Goal: Task Accomplishment & Management: Manage account settings

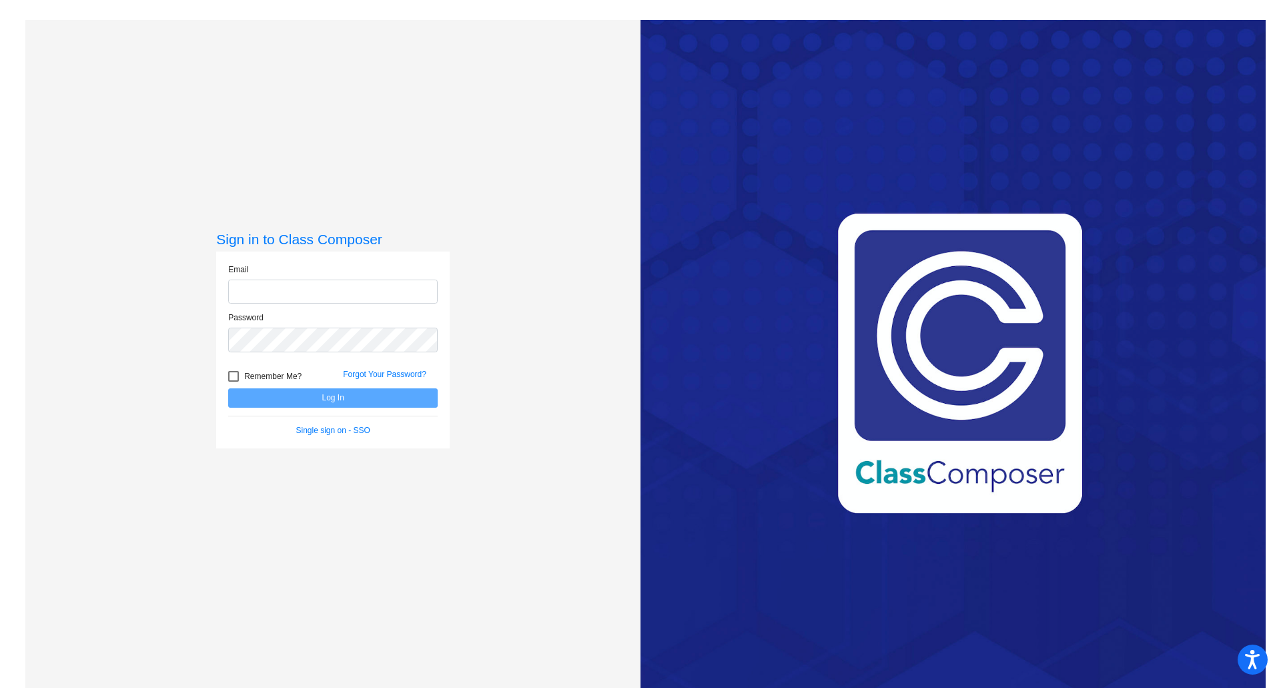
type input "kaycee.moua@trusd.net"
click at [332, 398] on button "Log In" at bounding box center [332, 397] width 209 height 19
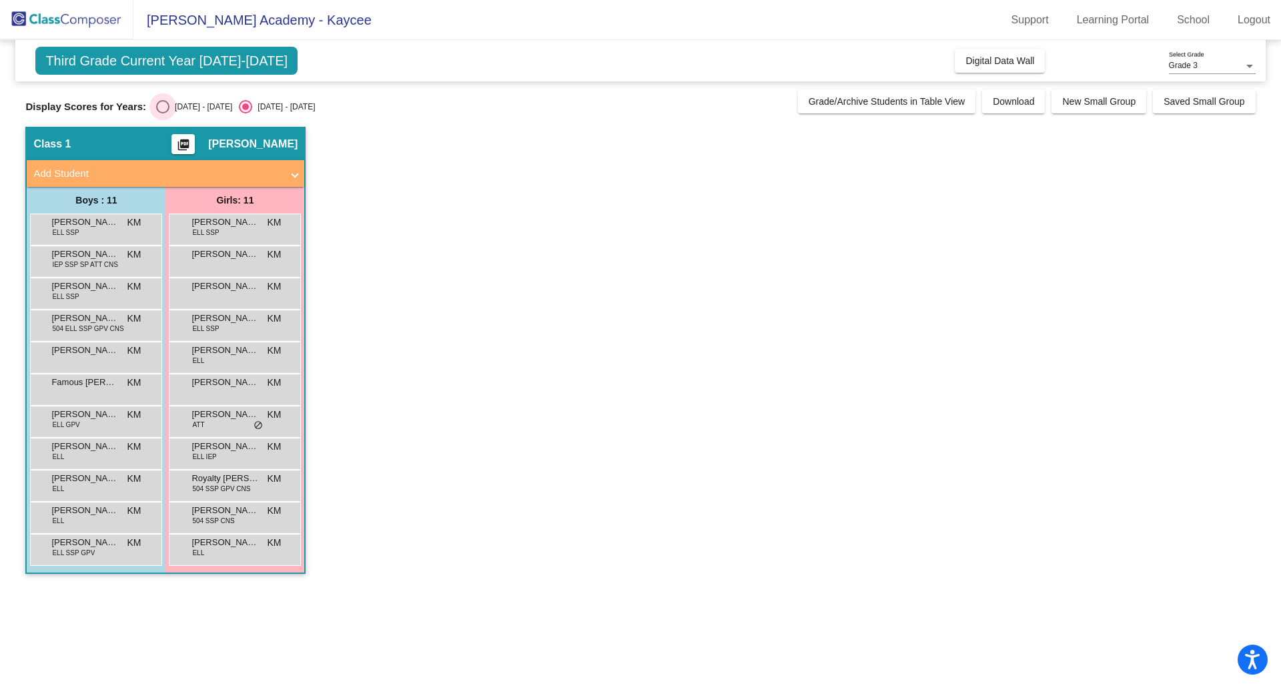
click at [165, 108] on div "Select an option" at bounding box center [162, 106] width 13 height 13
click at [163, 113] on input "2024 - 2025" at bounding box center [162, 113] width 1 height 1
radio input "true"
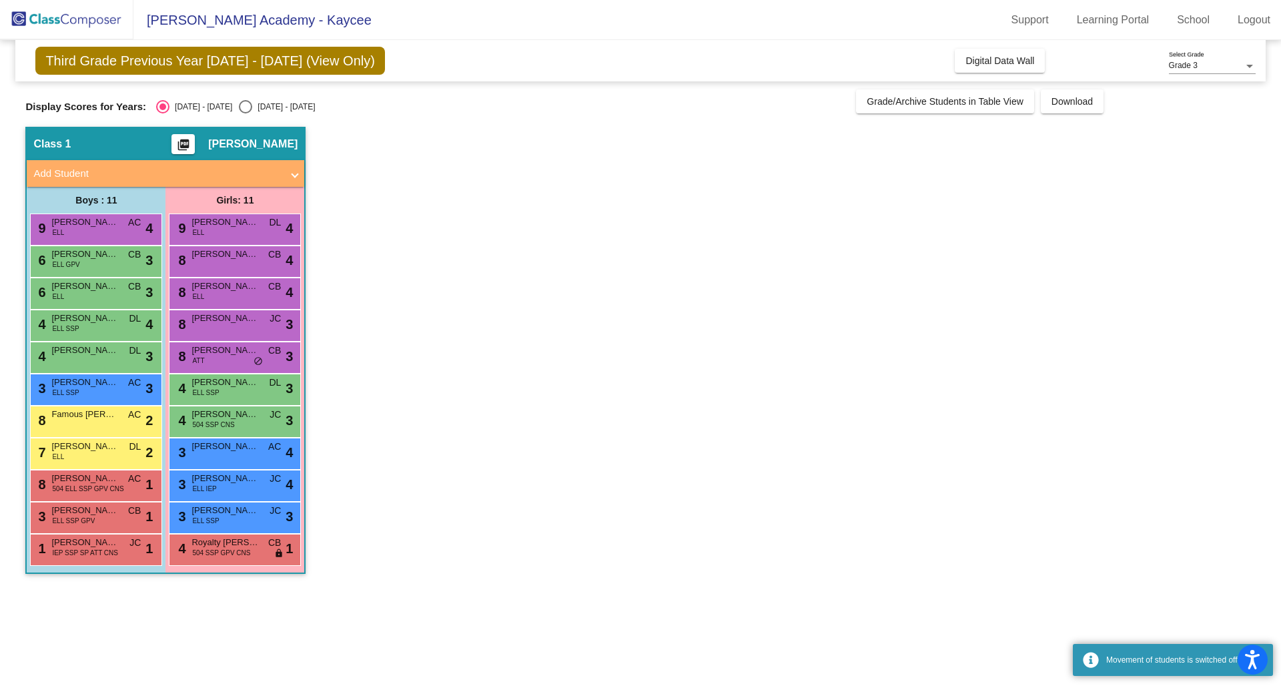
click at [239, 113] on div "Select an option" at bounding box center [245, 106] width 13 height 13
click at [245, 113] on input "2025 - 2026" at bounding box center [245, 113] width 1 height 1
radio input "true"
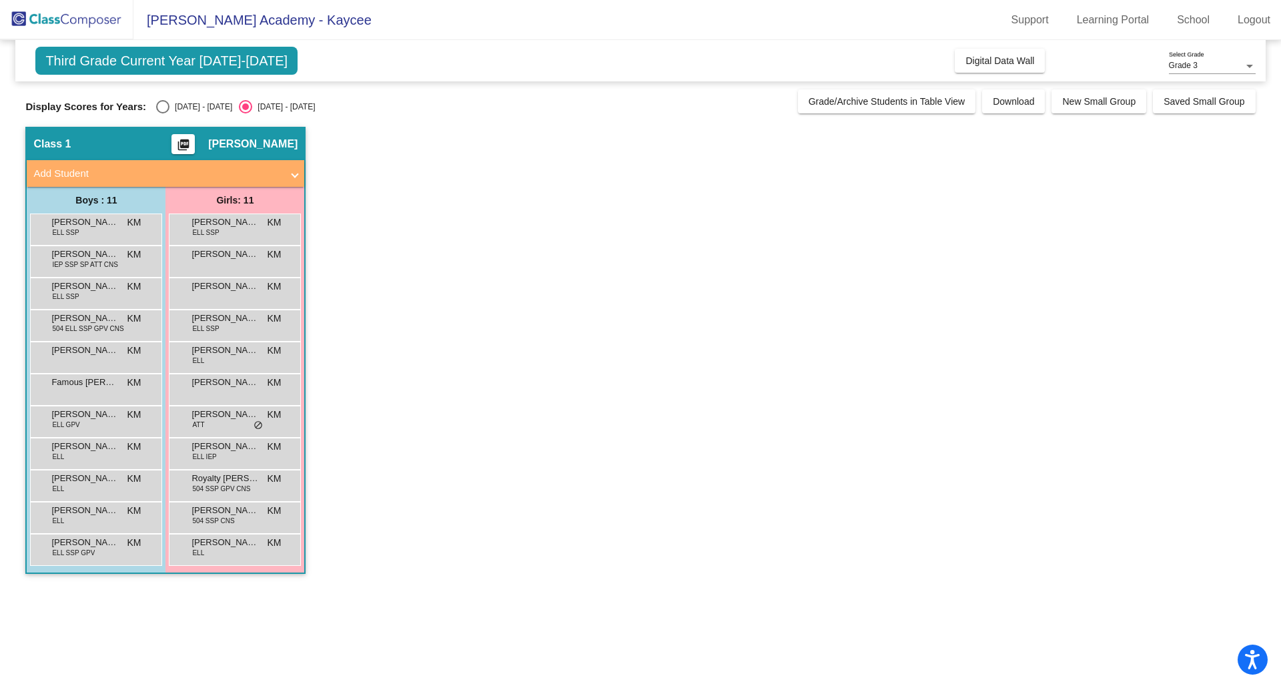
click at [163, 101] on div "Select an option" at bounding box center [162, 106] width 13 height 13
click at [163, 113] on input "2024 - 2025" at bounding box center [162, 113] width 1 height 1
radio input "true"
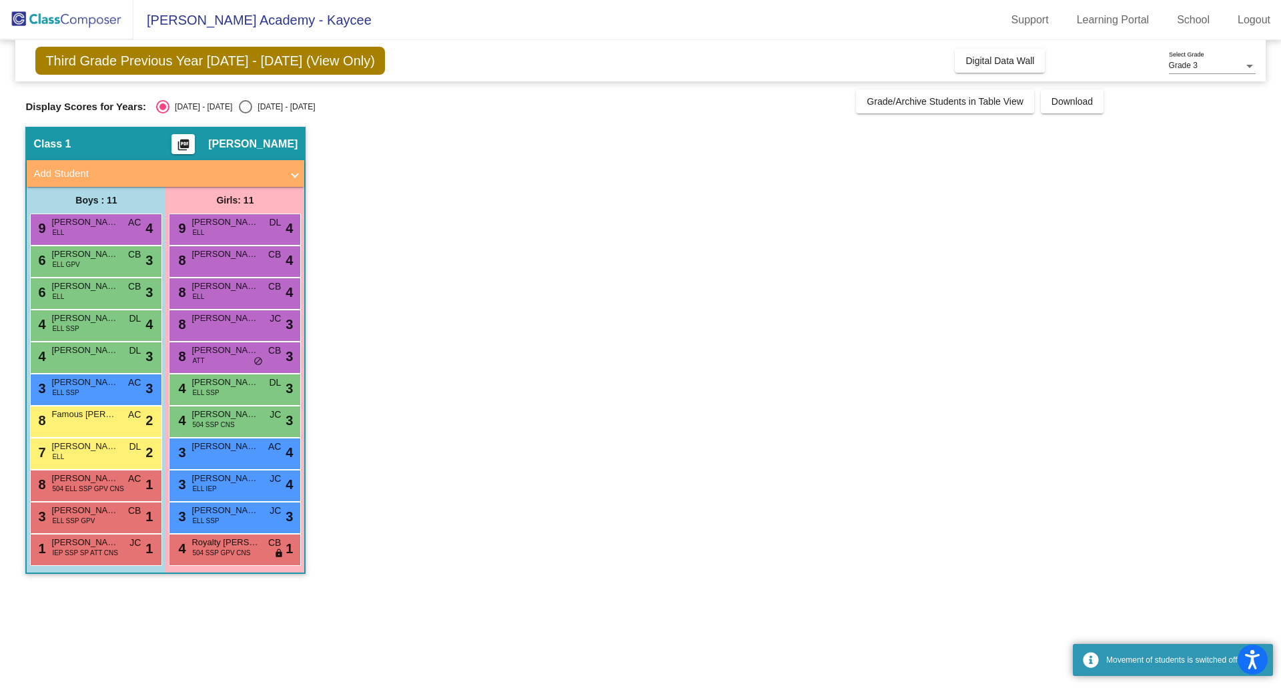
click at [241, 98] on div "Display Scores for Years: 2024 - 2025 2025 - 2026 Grade/Archive Students in Tab…" at bounding box center [640, 101] width 1230 height 24
click at [252, 103] on div "2025 - 2026" at bounding box center [283, 107] width 63 height 12
click at [245, 113] on input "2025 - 2026" at bounding box center [245, 113] width 1 height 1
radio input "true"
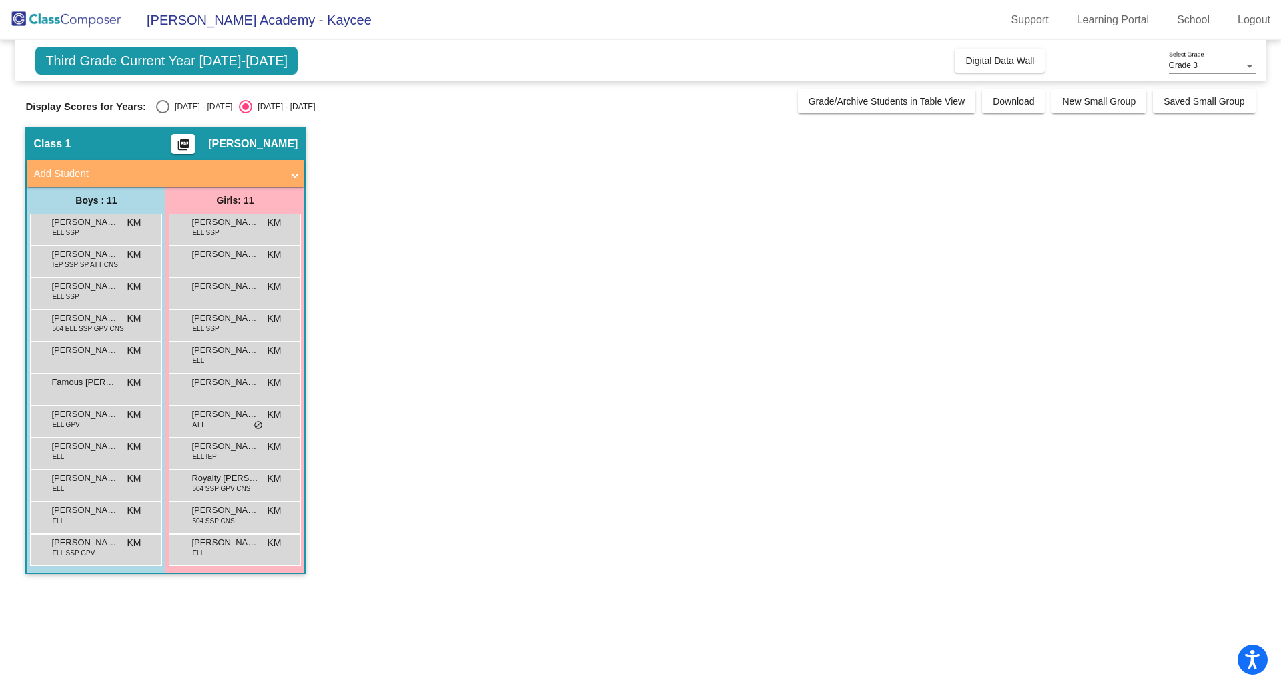
click at [160, 109] on div "Select an option" at bounding box center [162, 106] width 13 height 13
click at [162, 113] on input "2024 - 2025" at bounding box center [162, 113] width 1 height 1
radio input "true"
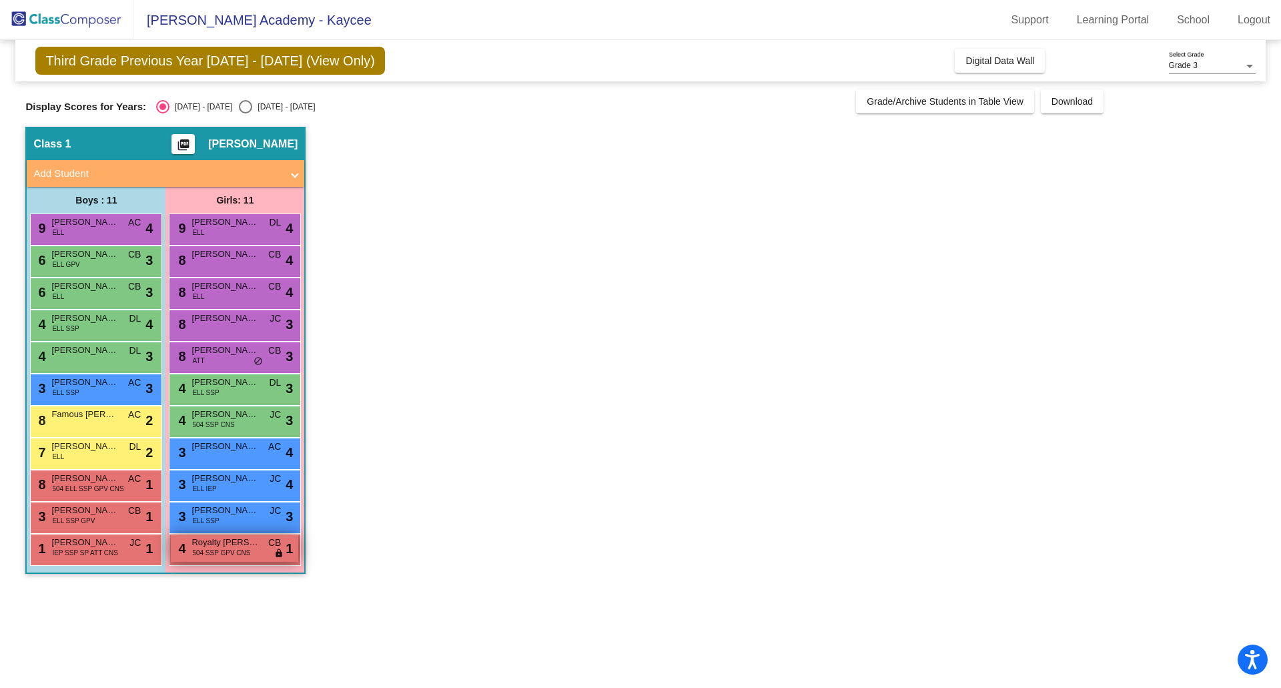
click at [241, 556] on span "504 SSP GPV CNS" at bounding box center [221, 553] width 58 height 10
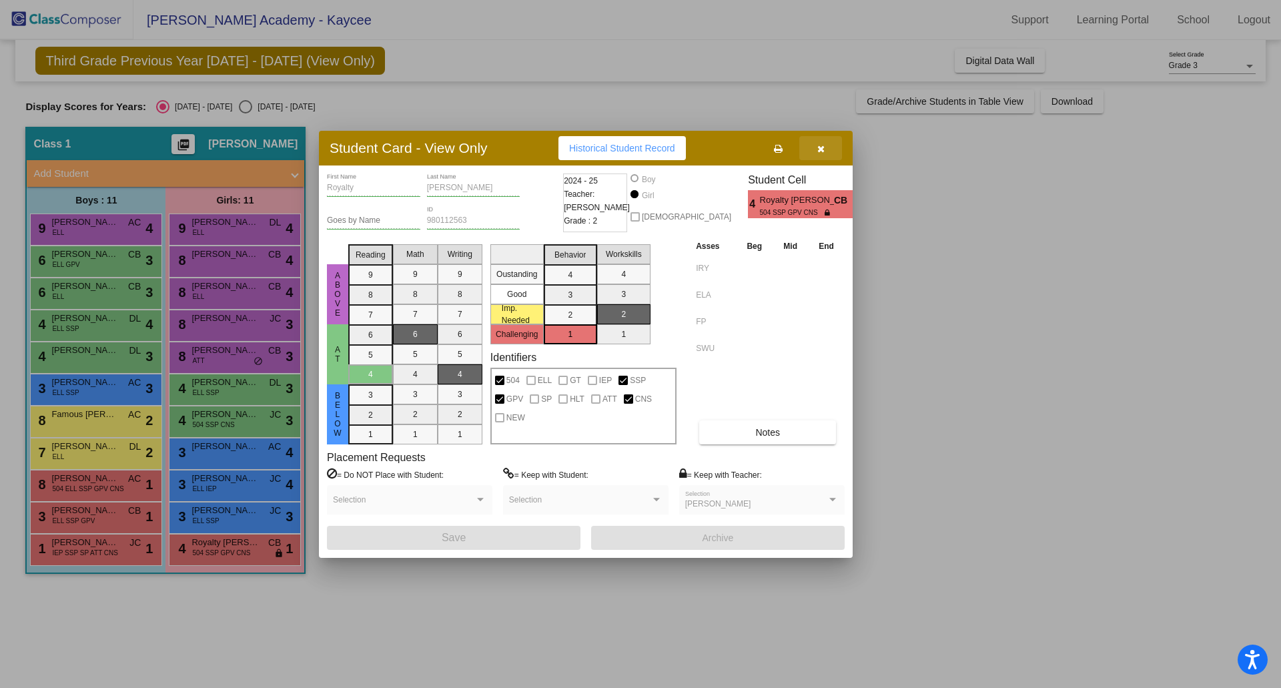
click at [819, 146] on icon "button" at bounding box center [820, 148] width 7 height 9
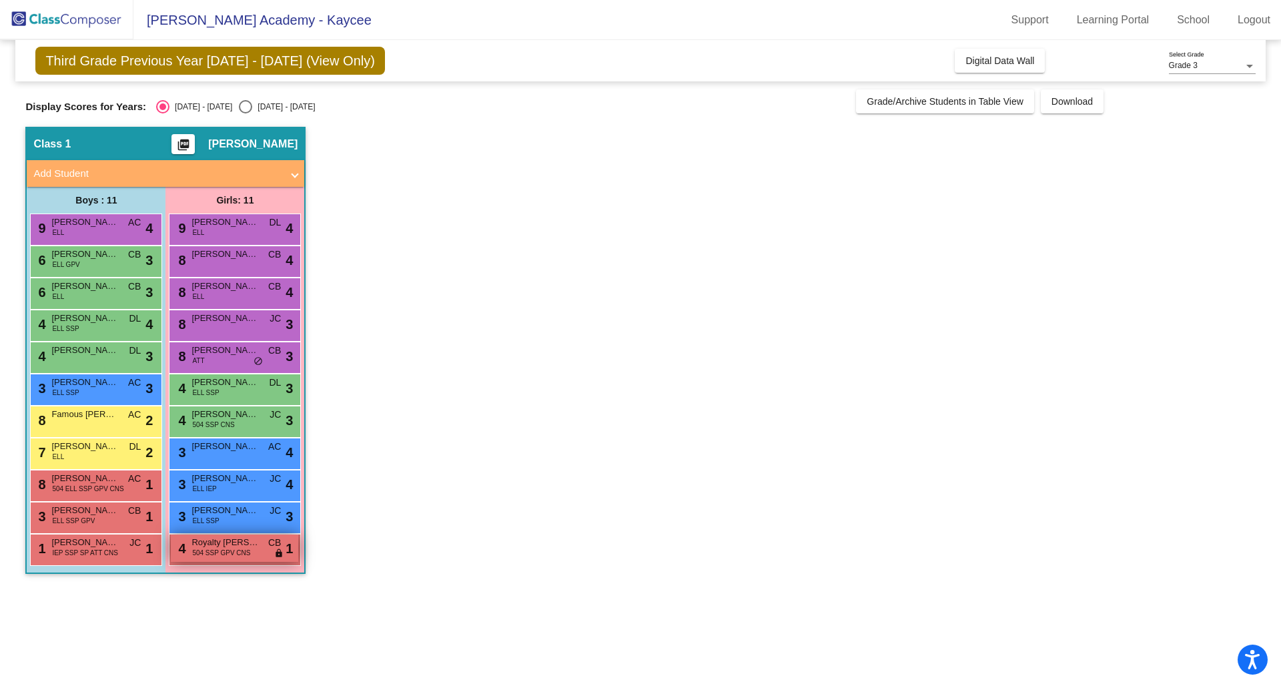
click at [234, 548] on span "504 SSP GPV CNS" at bounding box center [221, 553] width 58 height 10
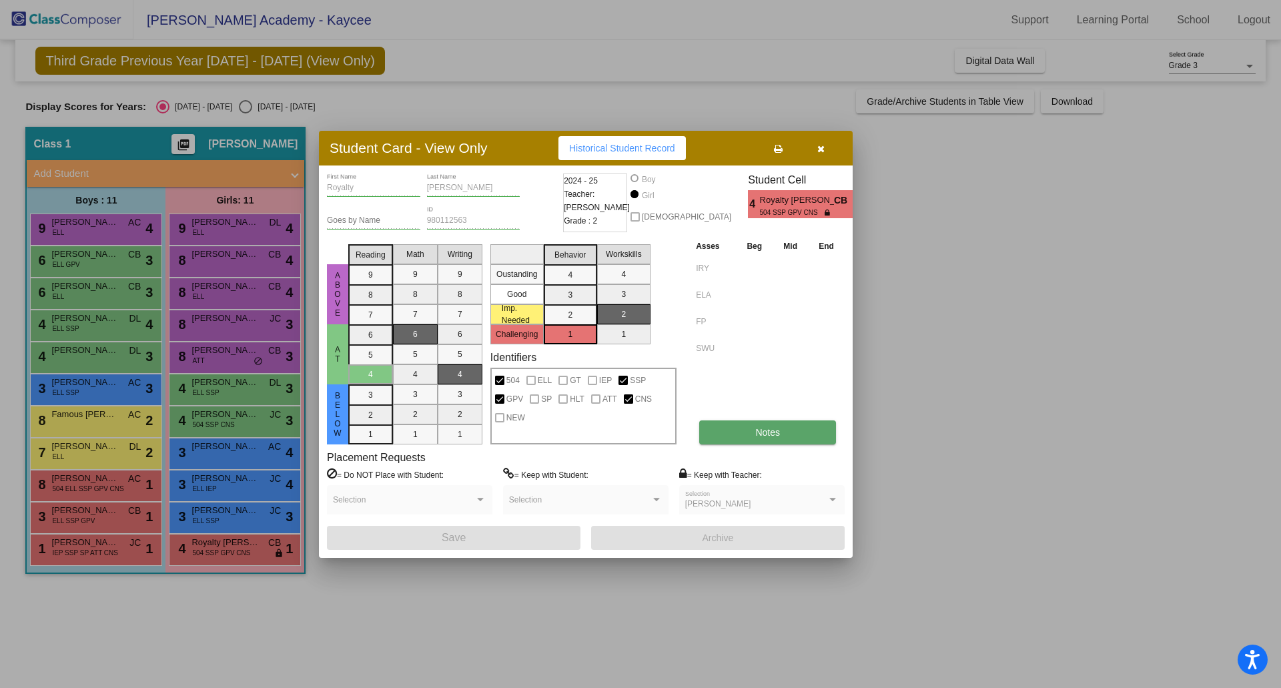
click at [751, 430] on button "Notes" at bounding box center [767, 432] width 137 height 24
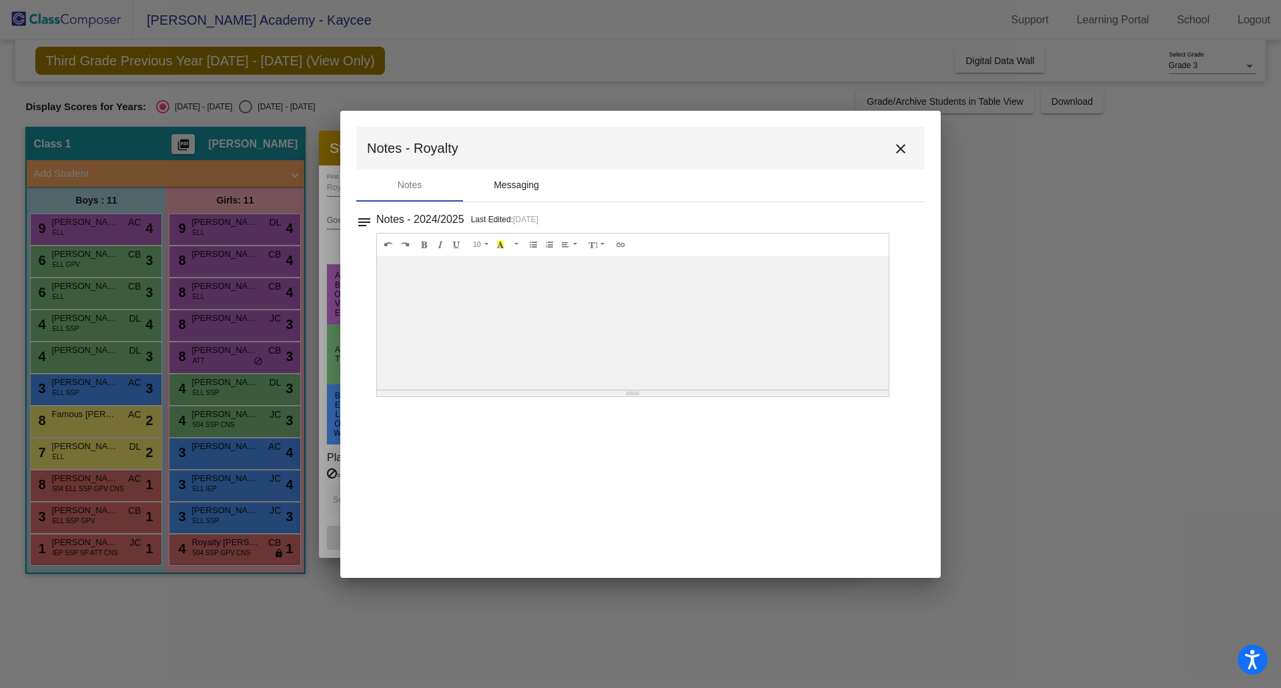
click at [514, 186] on div "Messaging" at bounding box center [516, 185] width 45 height 14
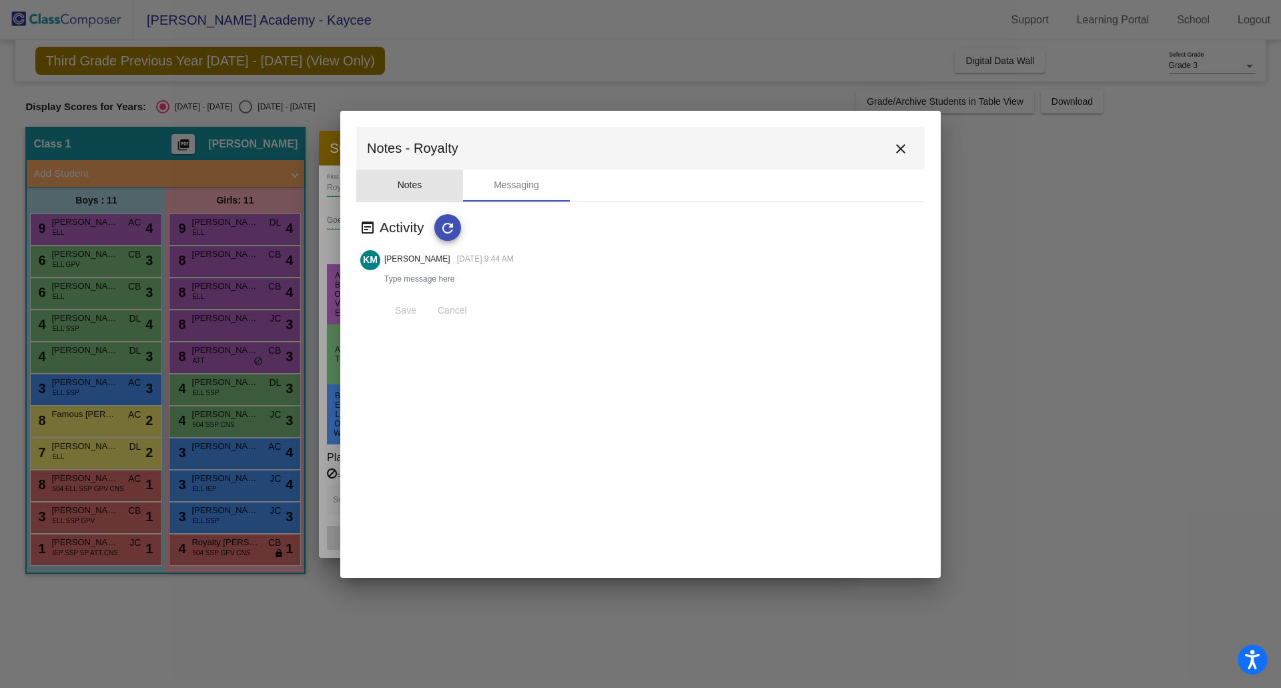
click at [411, 179] on div "Notes" at bounding box center [410, 185] width 25 height 14
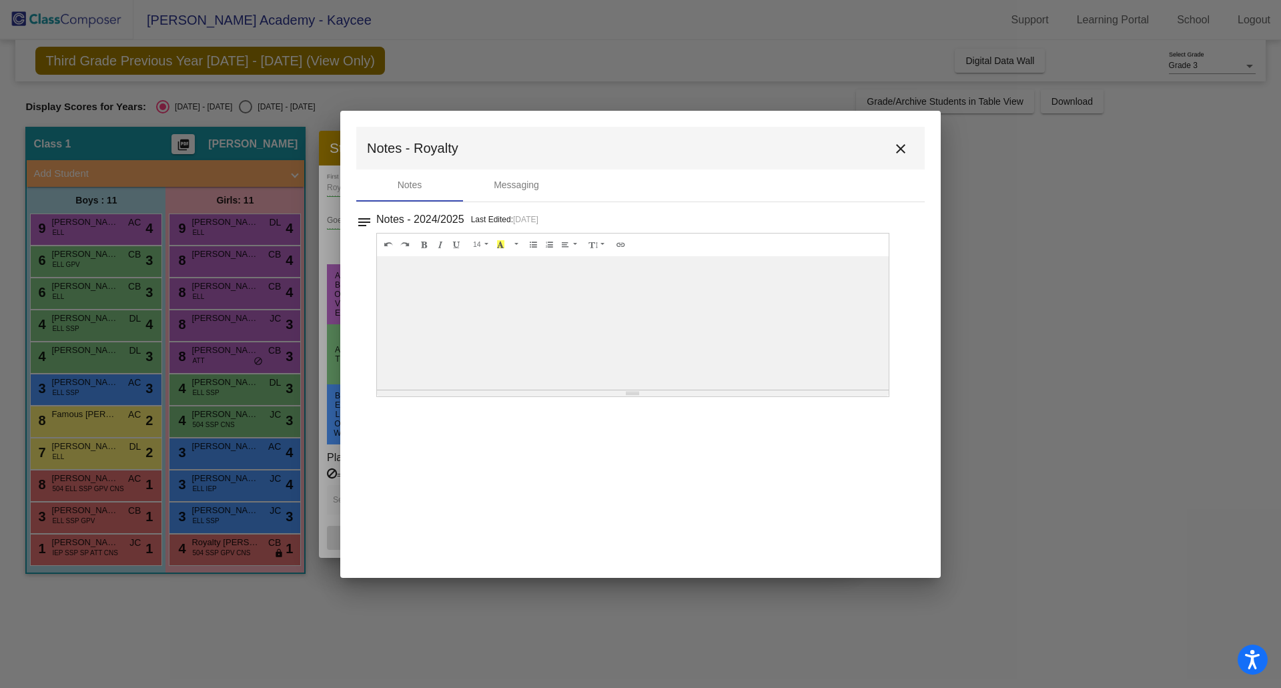
click at [900, 147] on mat-icon "close" at bounding box center [901, 149] width 16 height 16
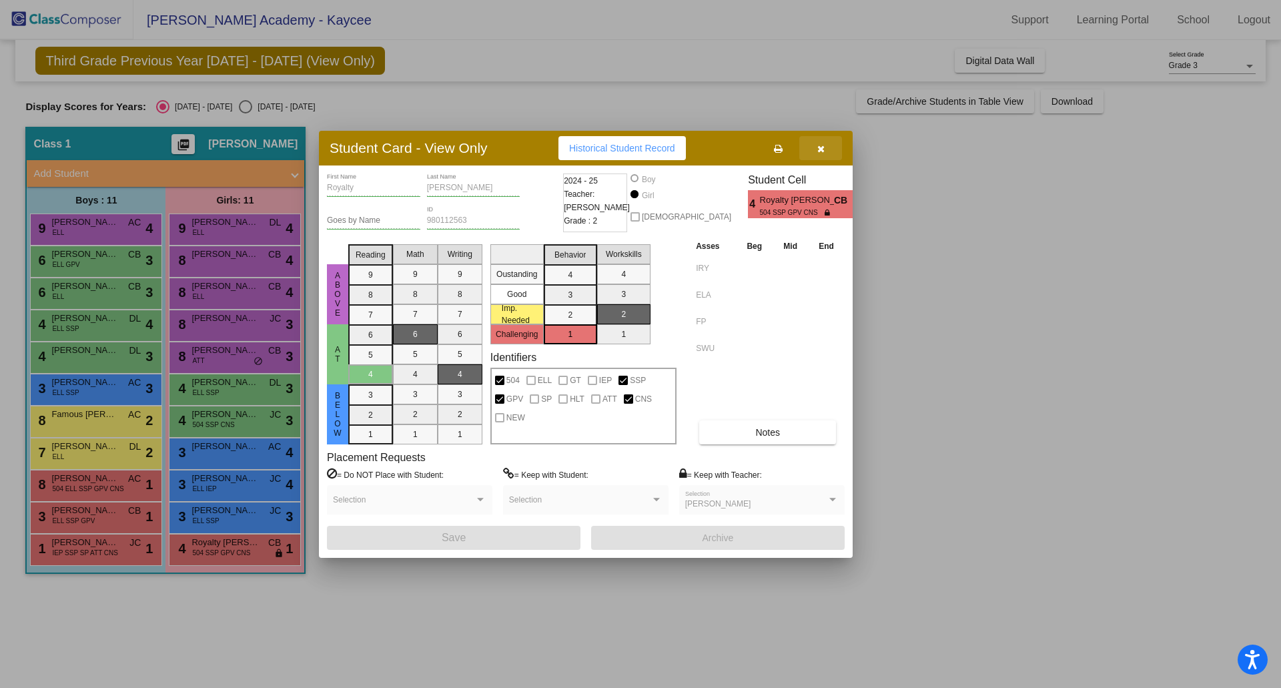
click at [818, 147] on icon "button" at bounding box center [820, 148] width 7 height 9
